Goal: Navigation & Orientation: Find specific page/section

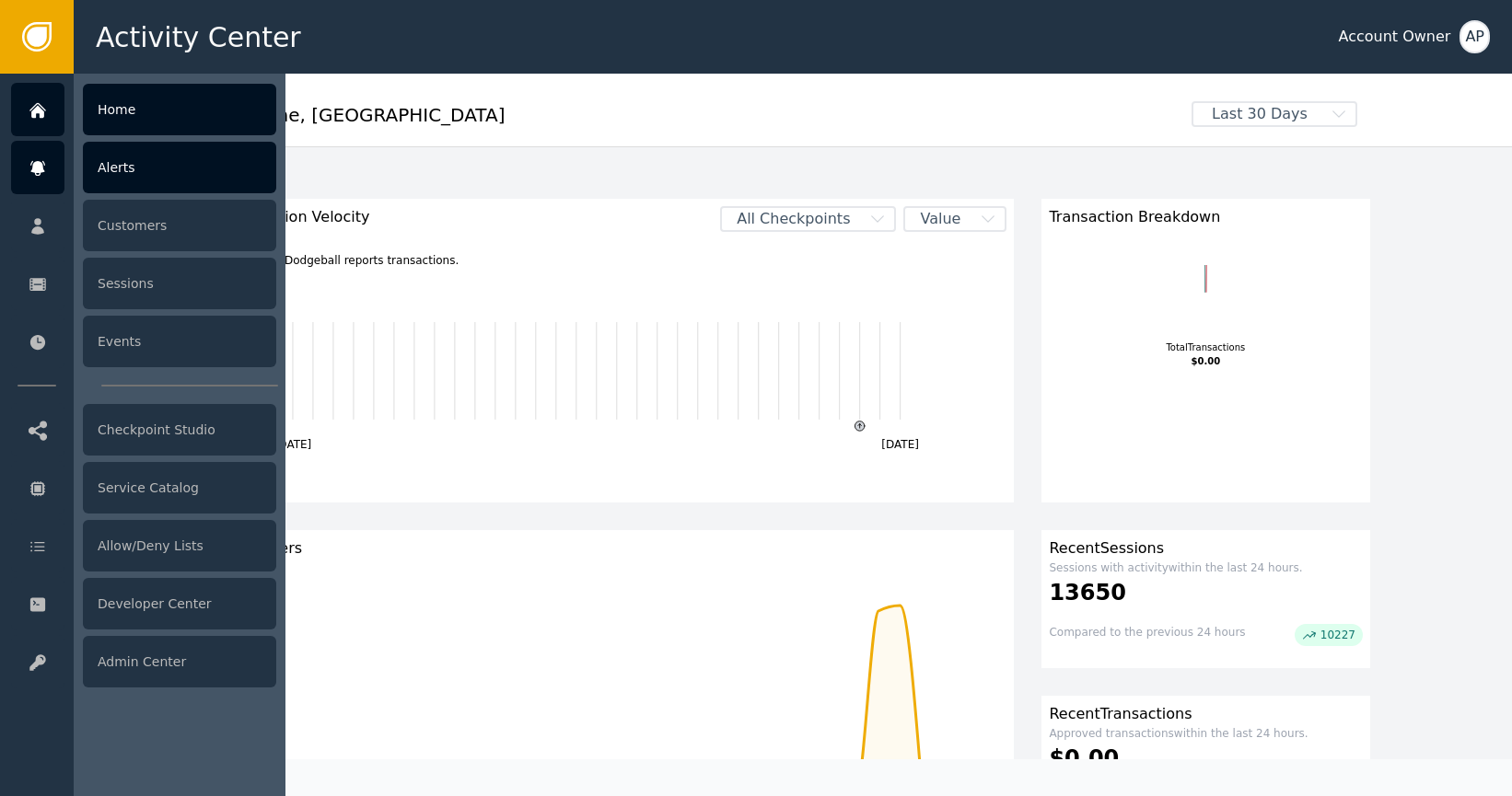
click at [192, 182] on div "Alerts" at bounding box center [180, 167] width 194 height 52
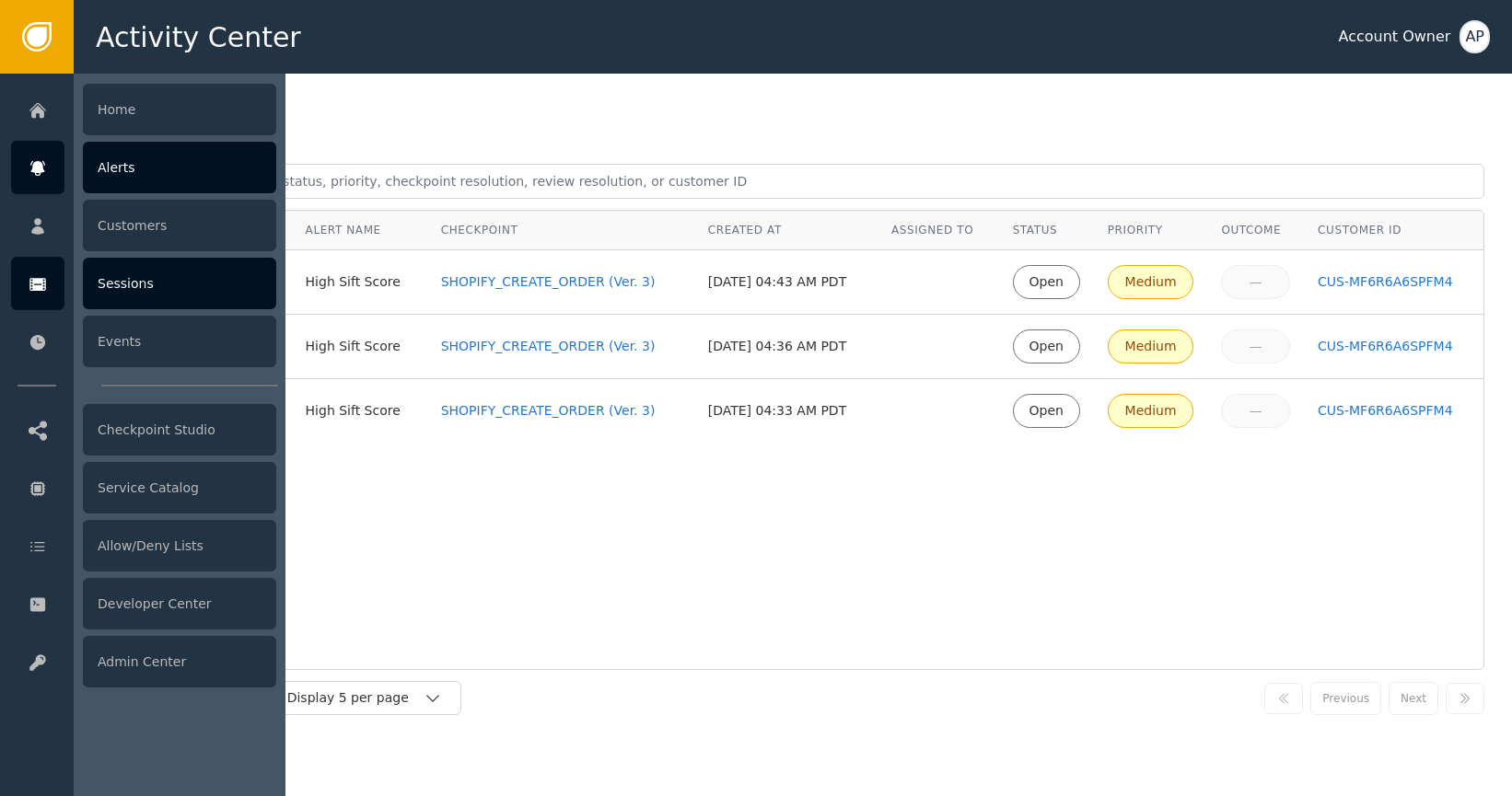
click at [154, 283] on div "Sessions" at bounding box center [180, 283] width 194 height 52
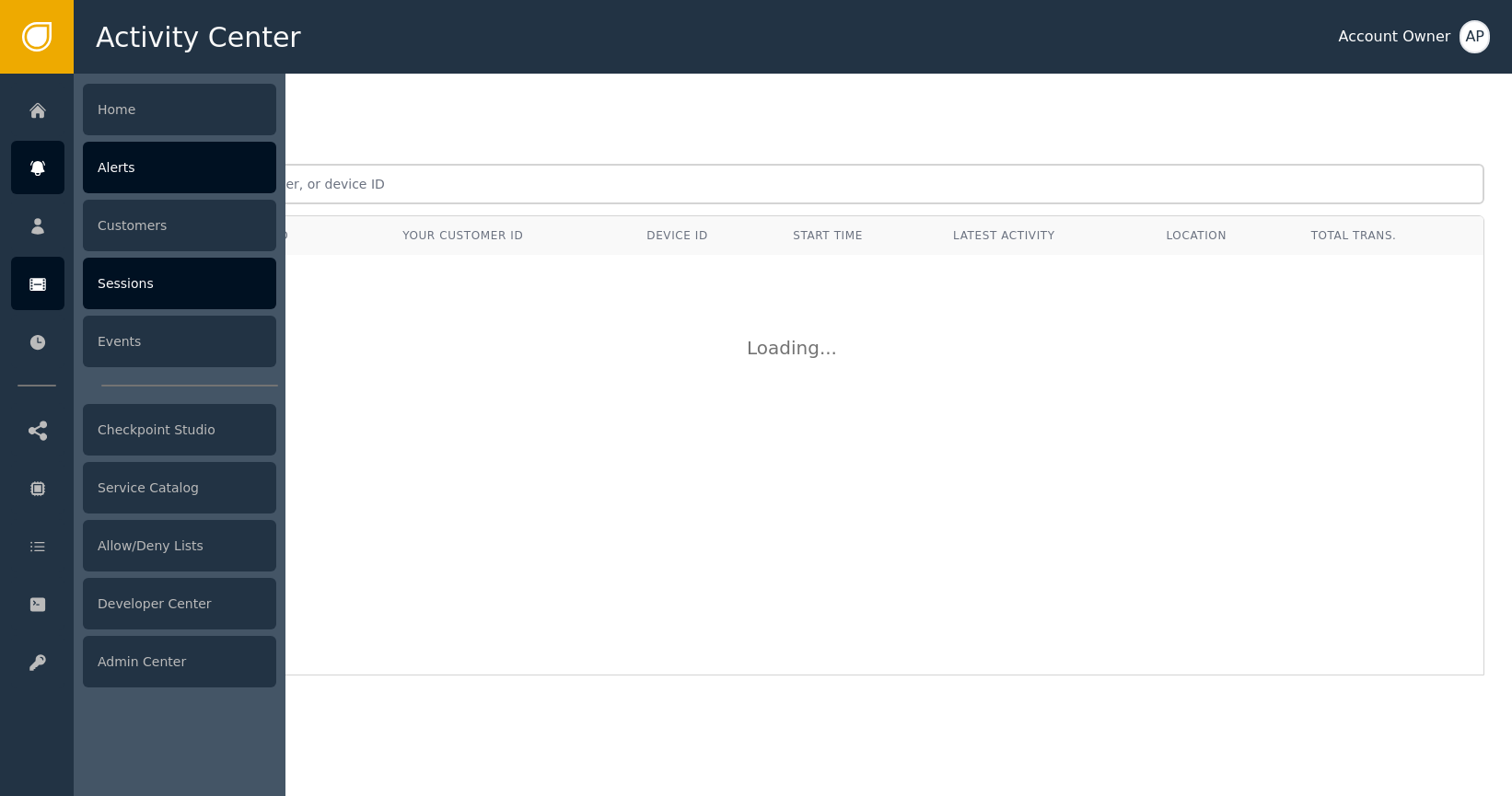
click at [157, 174] on div "Alerts" at bounding box center [180, 167] width 194 height 52
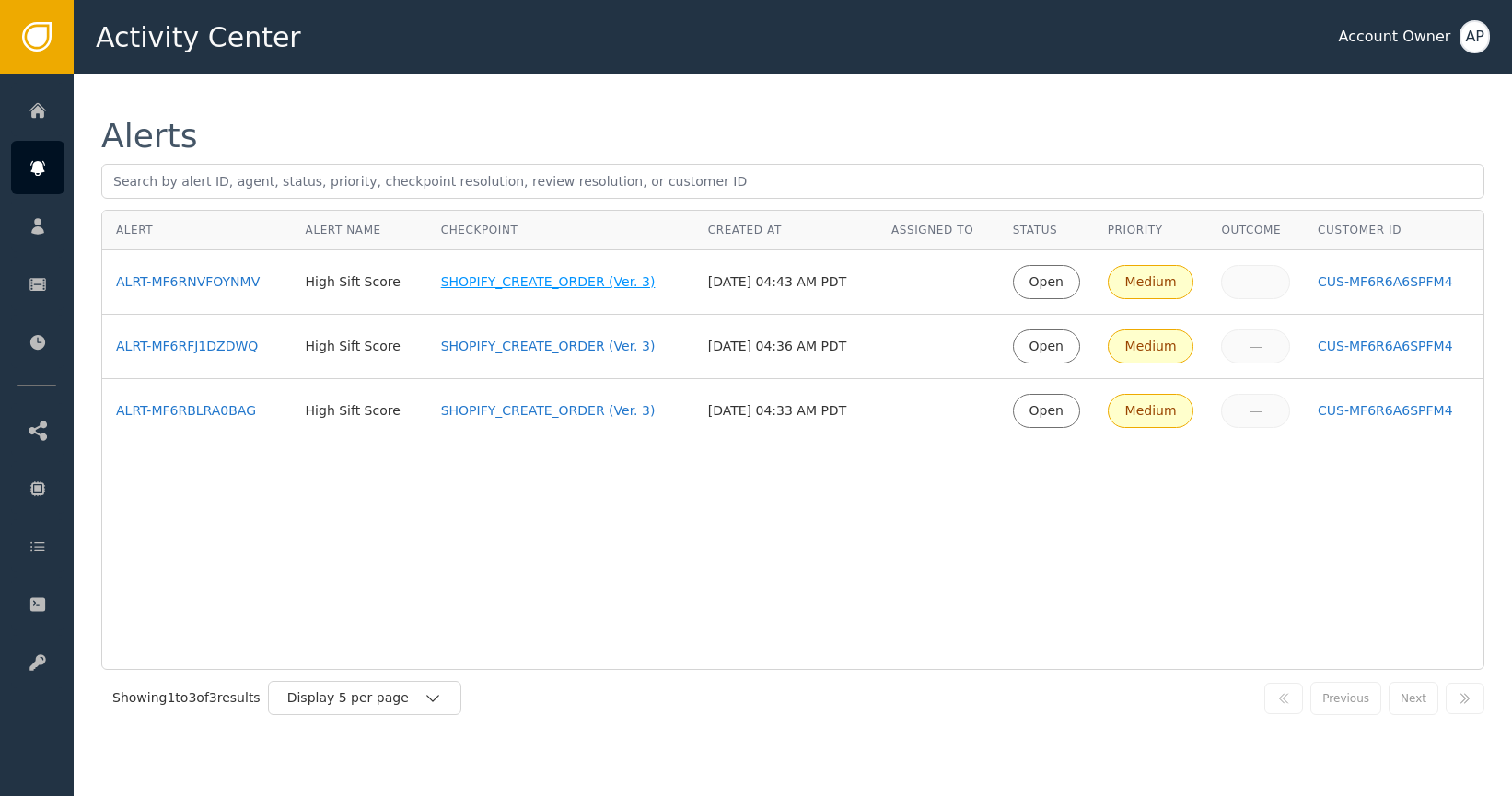
click at [476, 286] on div "SHOPIFY_CREATE_ORDER (Ver. 3)" at bounding box center [560, 282] width 240 height 20
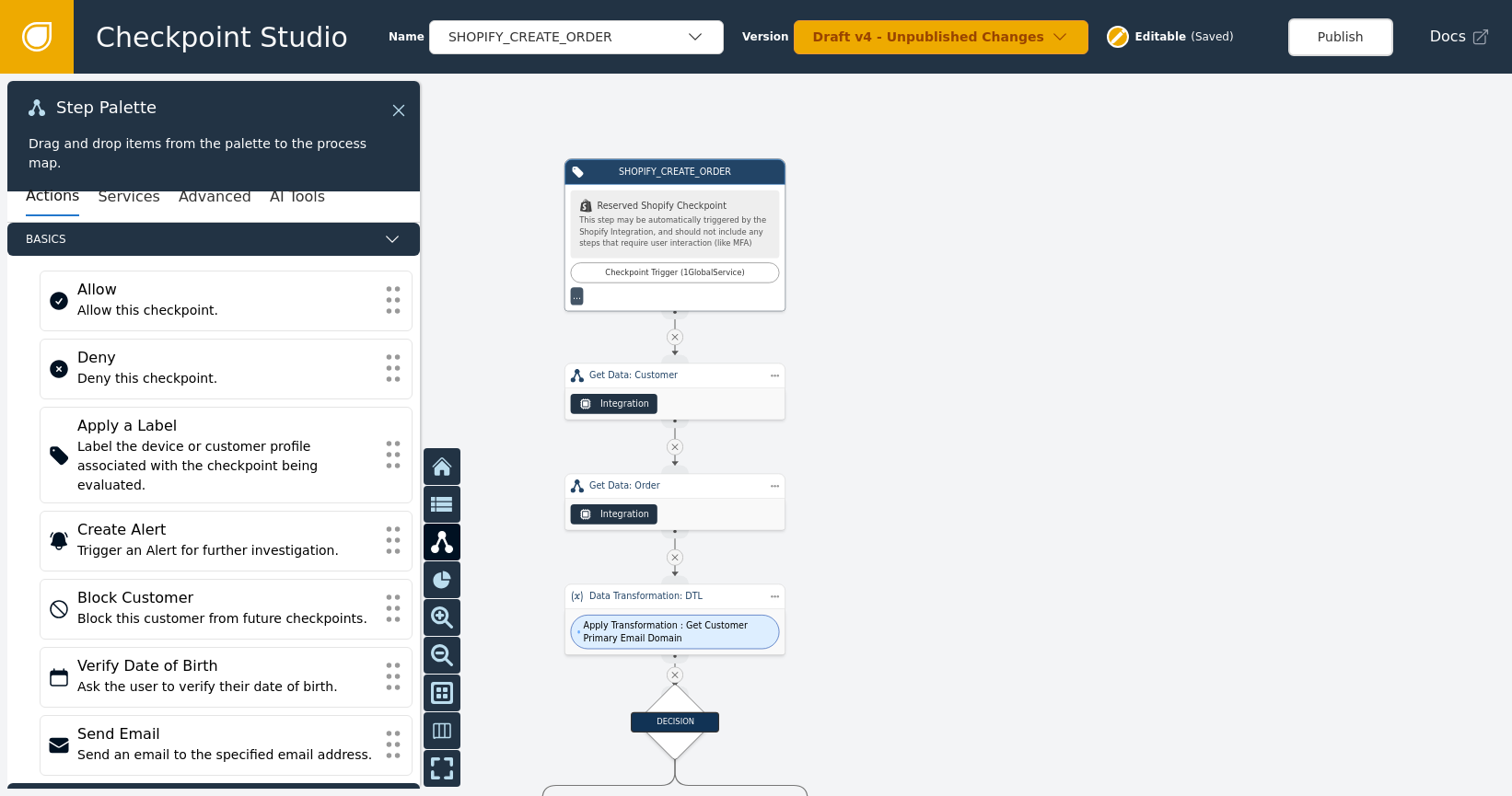
click at [397, 110] on icon at bounding box center [399, 111] width 21 height 21
